Goal: Transaction & Acquisition: Download file/media

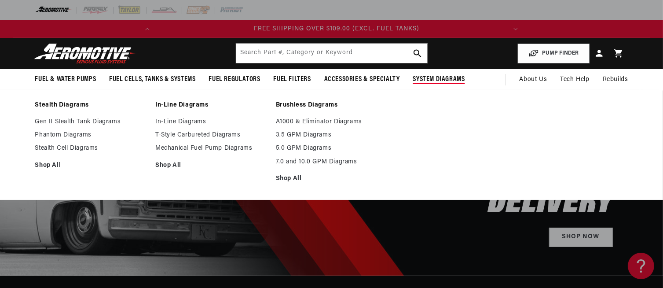
scroll to position [0, 348]
click at [433, 80] on span "System Diagrams" at bounding box center [439, 79] width 52 height 9
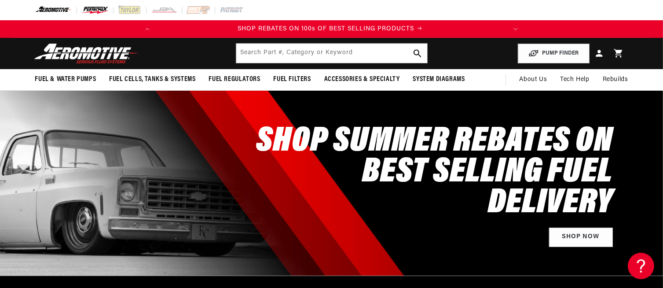
scroll to position [0, 0]
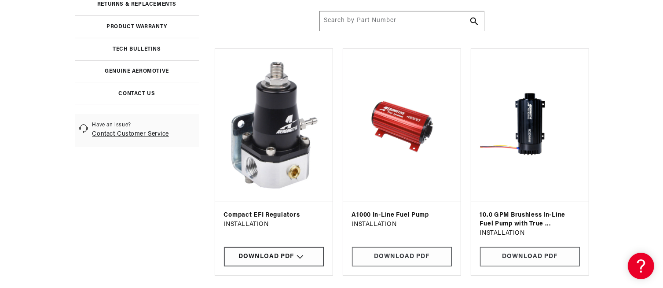
click at [259, 259] on div "Download PDF" at bounding box center [274, 257] width 100 height 20
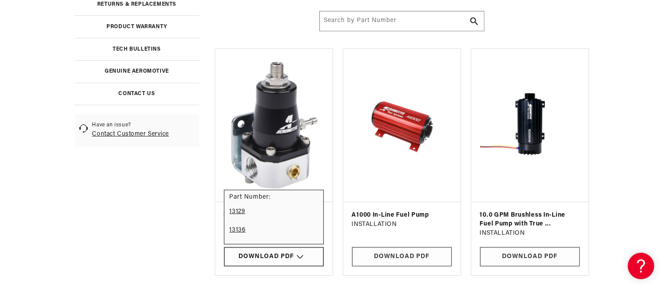
scroll to position [0, 348]
click at [233, 212] on link "13129" at bounding box center [274, 212] width 88 height 18
